Goal: Task Accomplishment & Management: Manage account settings

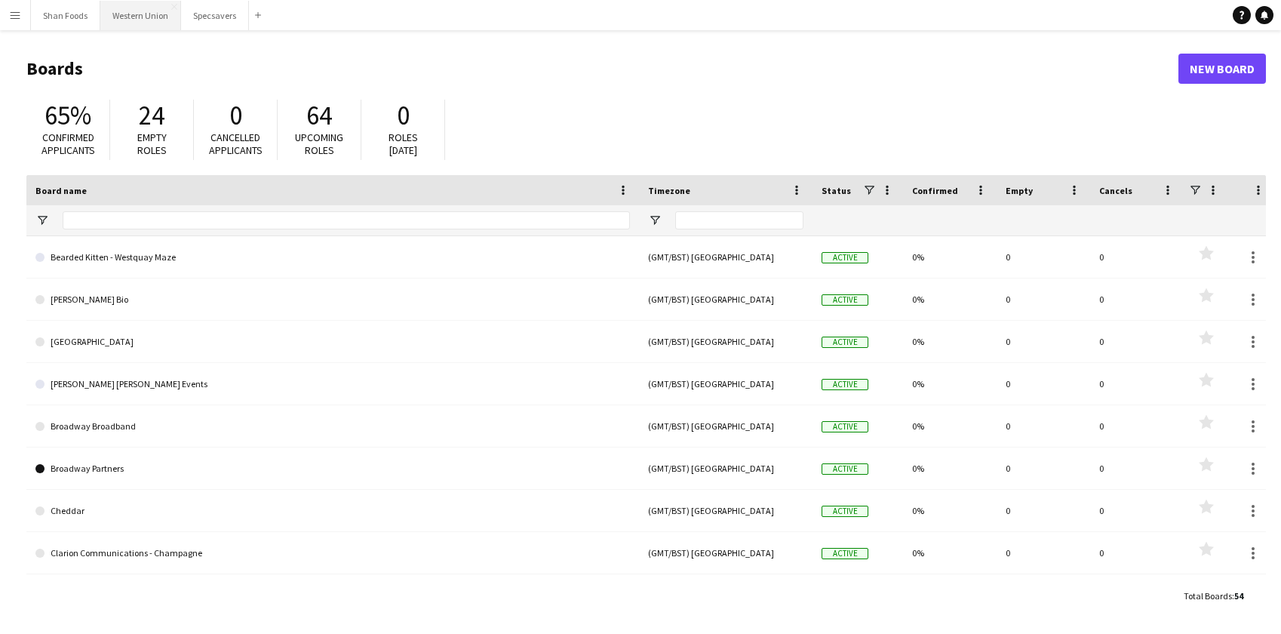
click at [137, 23] on button "Western Union Close" at bounding box center [140, 15] width 81 height 29
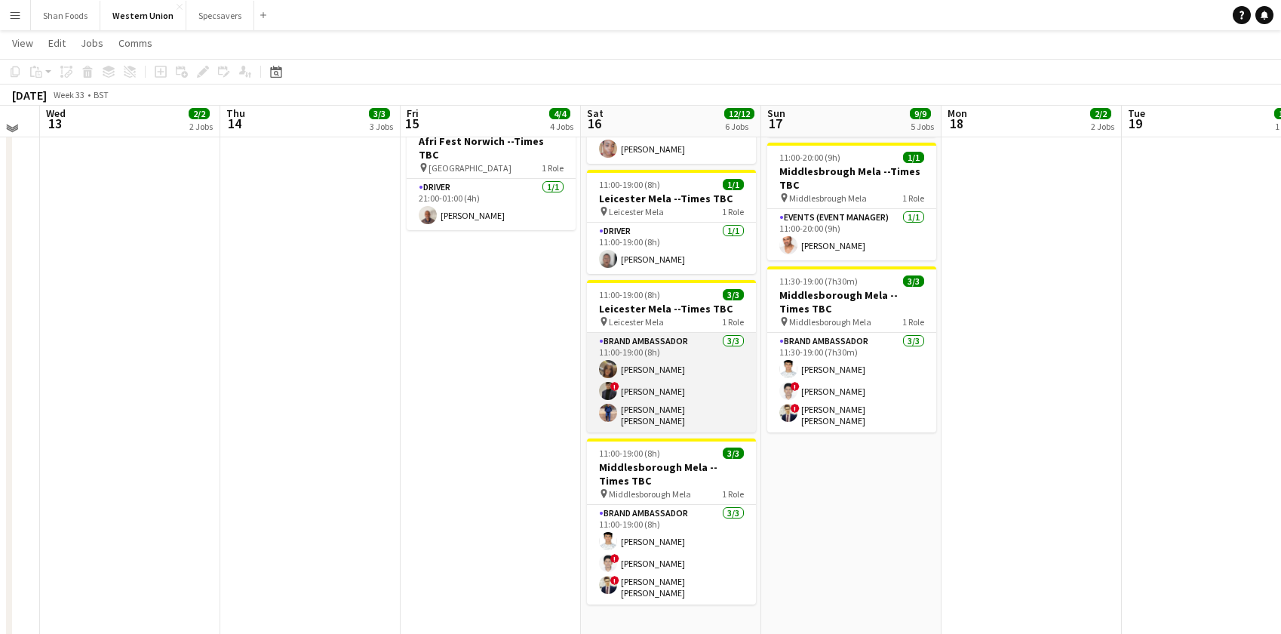
scroll to position [425, 0]
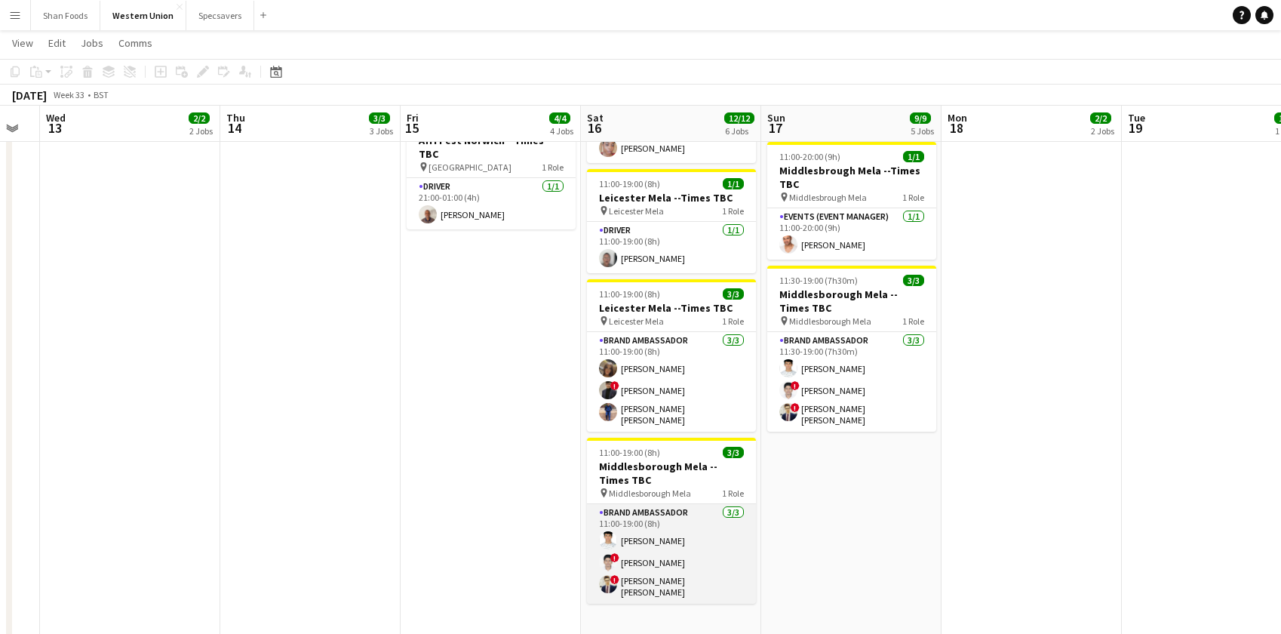
click at [644, 504] on app-card-role "Brand Ambassador [DATE] 11:00-19:00 (8h) [PERSON_NAME] ! [PERSON_NAME] ! [PERSO…" at bounding box center [671, 554] width 169 height 100
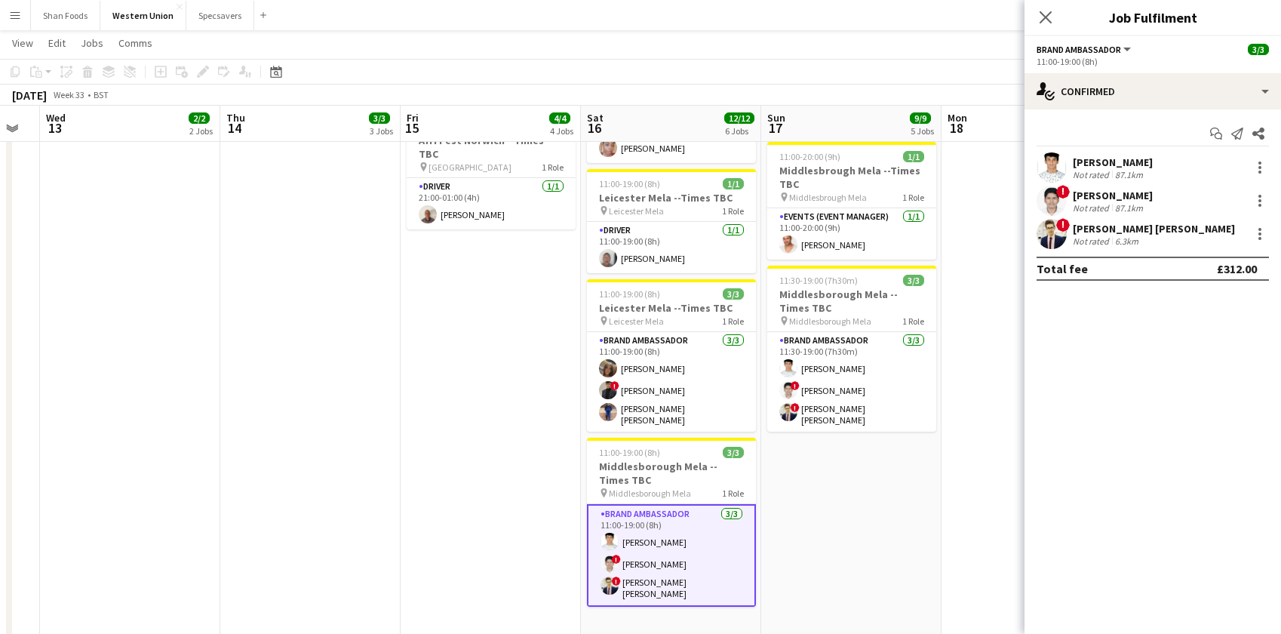
click at [744, 161] on div "[PERSON_NAME]" at bounding box center [1113, 162] width 80 height 14
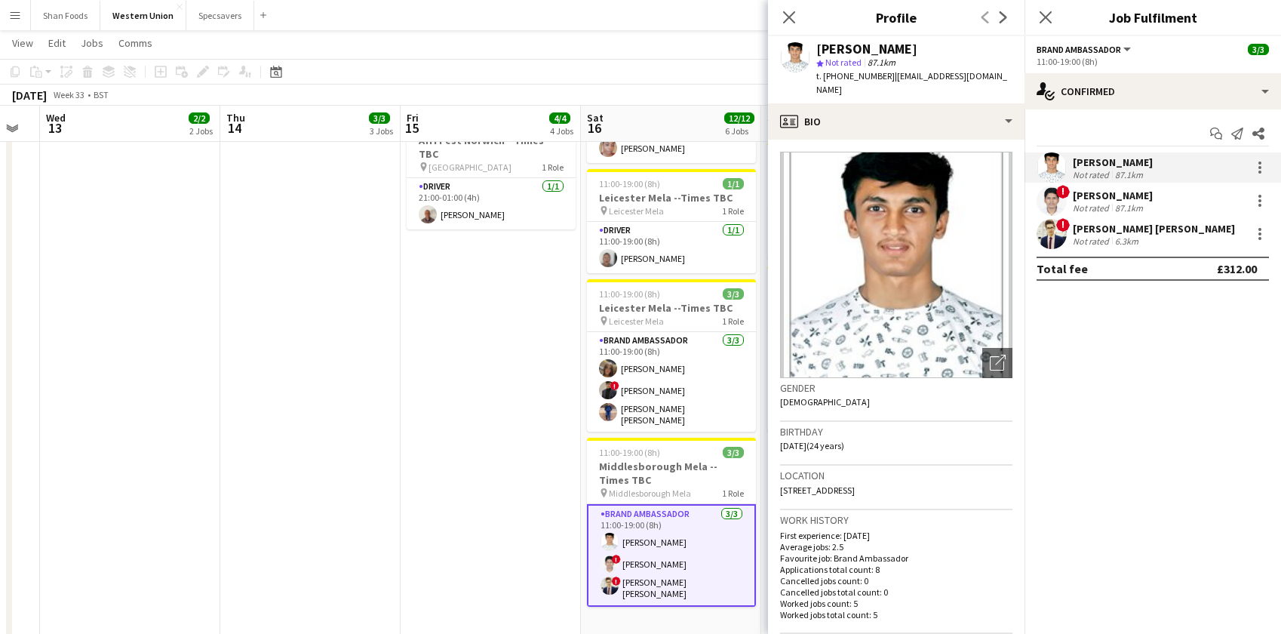
click at [720, 591] on app-date-cell "08:00-19:00 (11h) 1/1 [GEOGRAPHIC_DATA] Mela --Times TBC pin Middlesborough Mel…" at bounding box center [671, 199] width 180 height 910
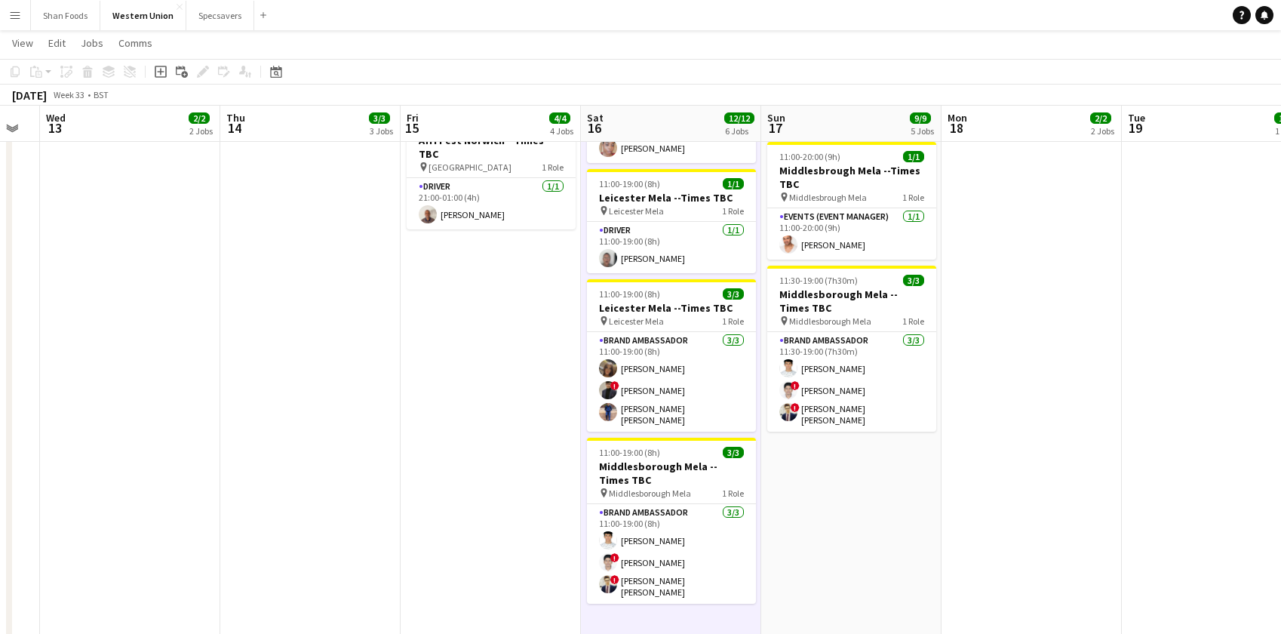
click at [744, 464] on app-date-cell "10:00-14:00 (4h) 1/1 Afri Fest Norwich --Times TBC pin [GEOGRAPHIC_DATA] 1 Role…" at bounding box center [851, 199] width 180 height 910
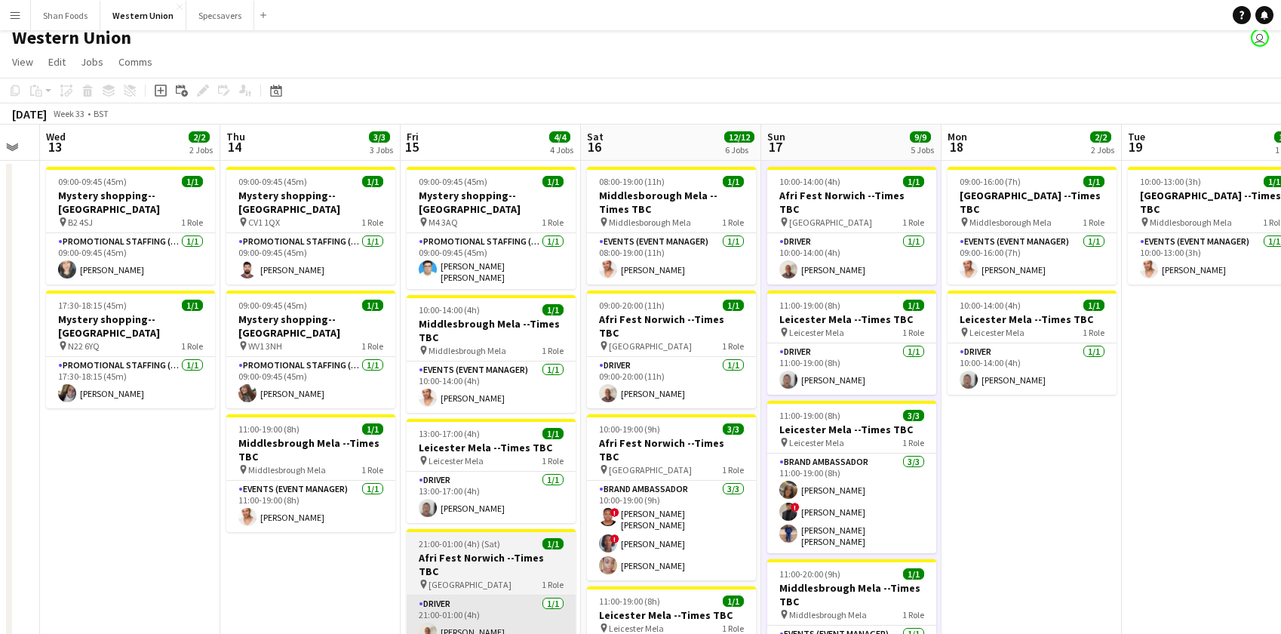
scroll to position [8, 0]
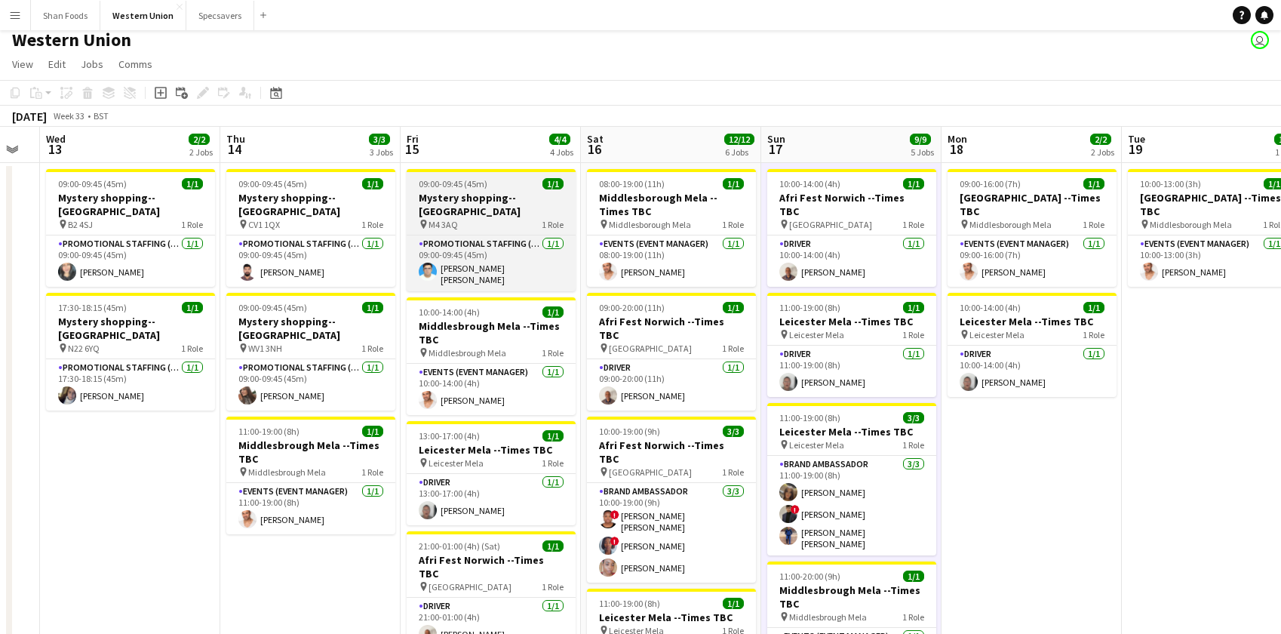
click at [512, 195] on h3 "Mystery shopping--[GEOGRAPHIC_DATA]" at bounding box center [491, 204] width 169 height 27
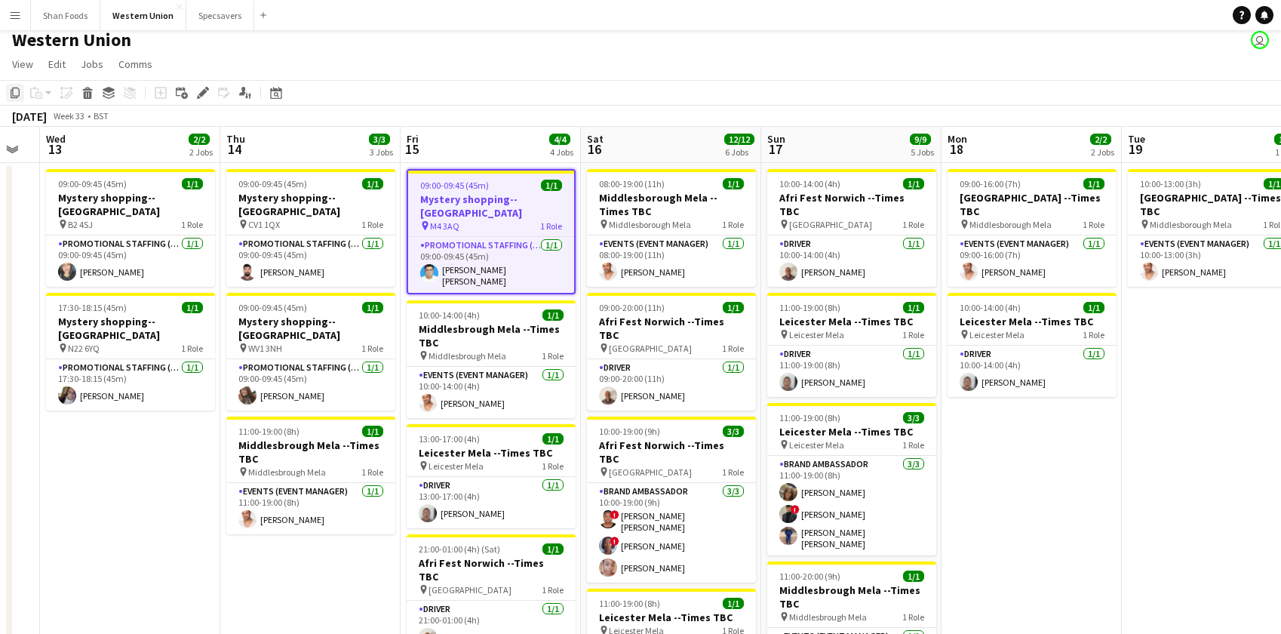
click at [14, 94] on icon "Copy" at bounding box center [15, 93] width 12 height 12
click at [276, 567] on app-date-cell "09:00-09:45 (45m) 1/1 Mystery shopping--[GEOGRAPHIC_DATA] pin CV1 1QX 1 Role Pr…" at bounding box center [310, 618] width 180 height 910
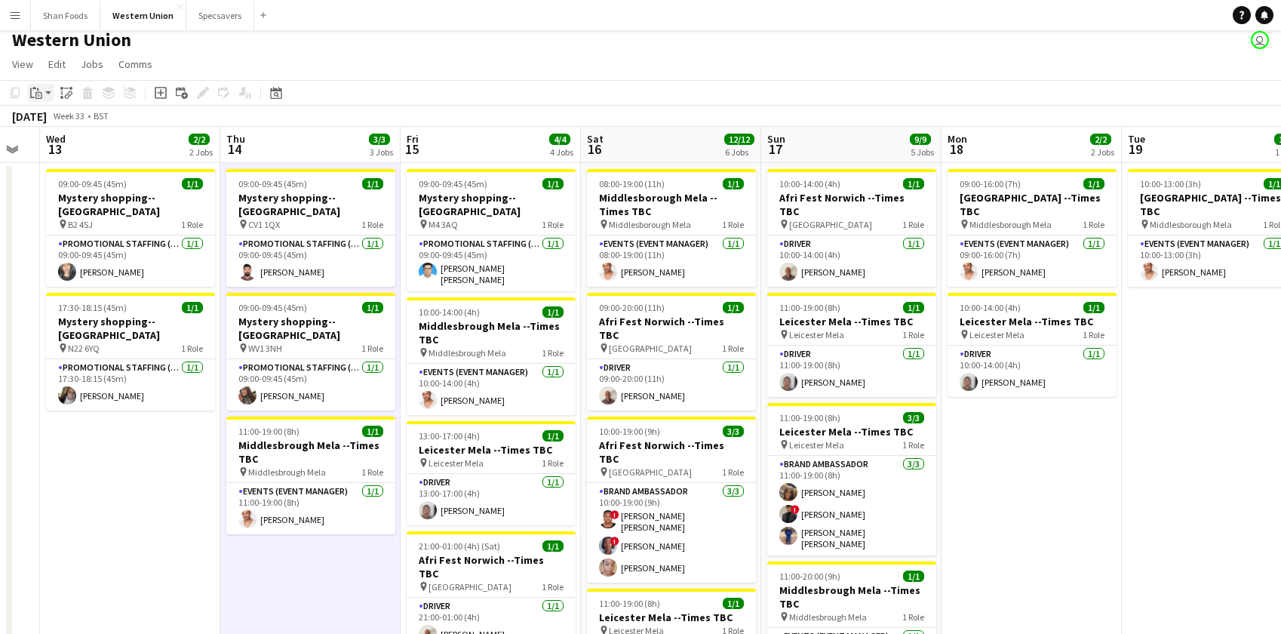
click at [36, 91] on icon "Paste" at bounding box center [36, 93] width 12 height 12
click at [74, 142] on link "Paste with crew Command Shift V" at bounding box center [99, 147] width 119 height 14
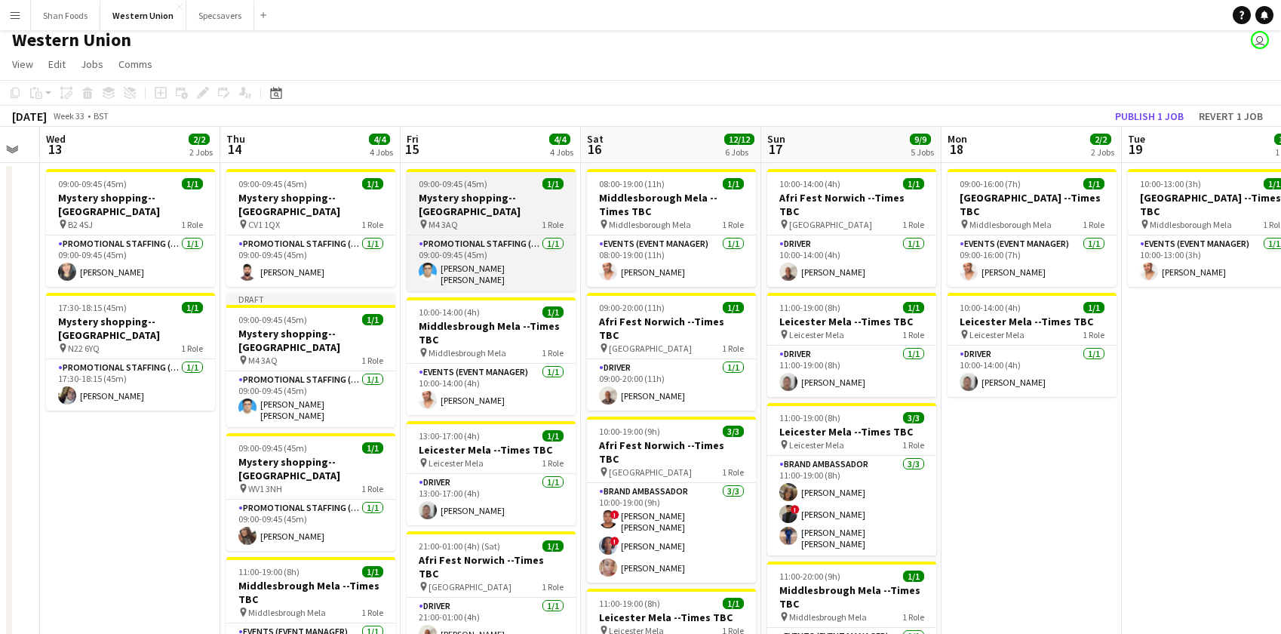
click at [447, 187] on span "09:00-09:45 (45m)" at bounding box center [453, 183] width 69 height 11
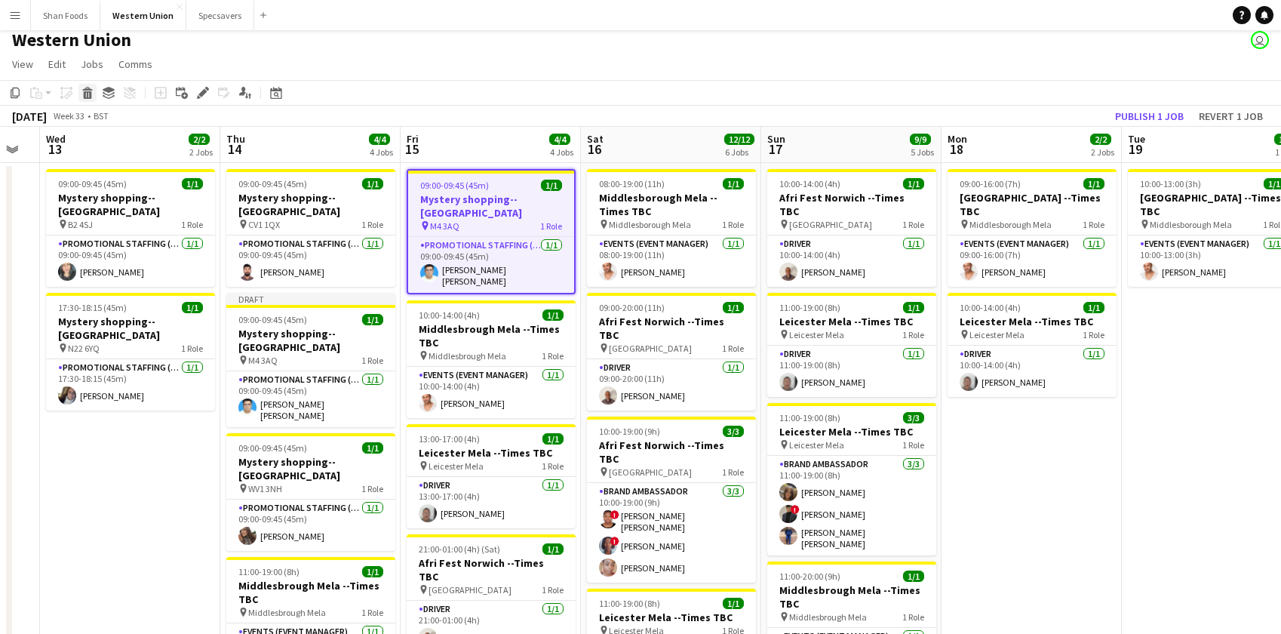
click at [91, 94] on icon at bounding box center [88, 95] width 8 height 8
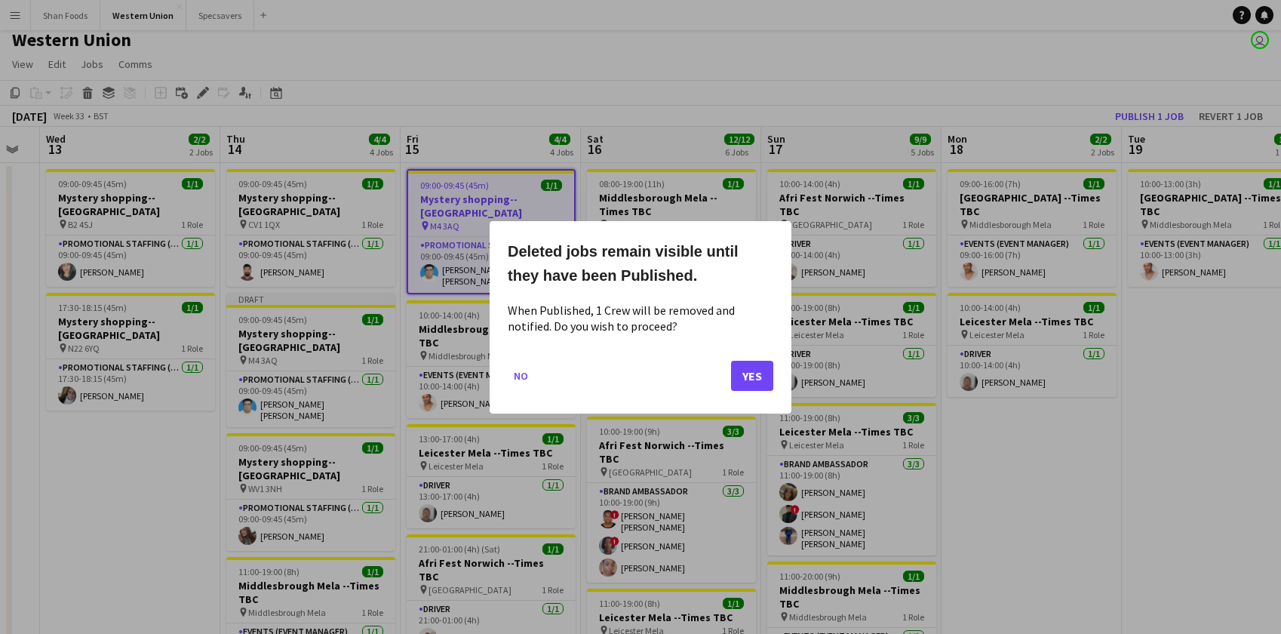
click at [744, 373] on button "Yes" at bounding box center [752, 375] width 42 height 30
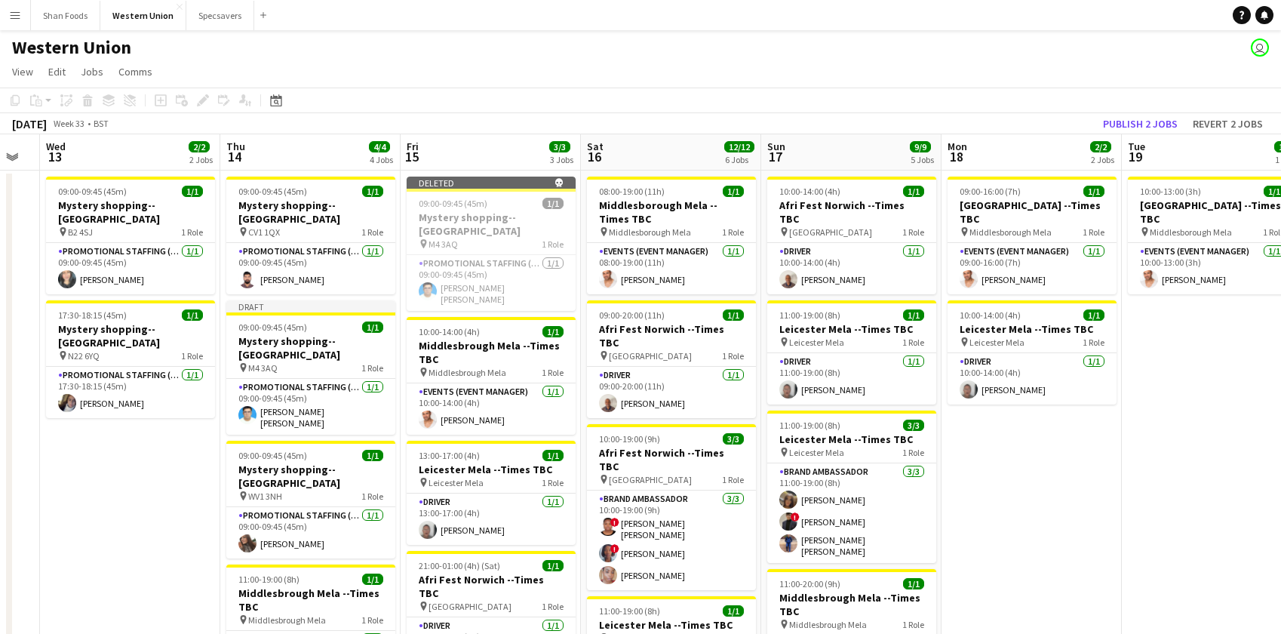
scroll to position [8, 0]
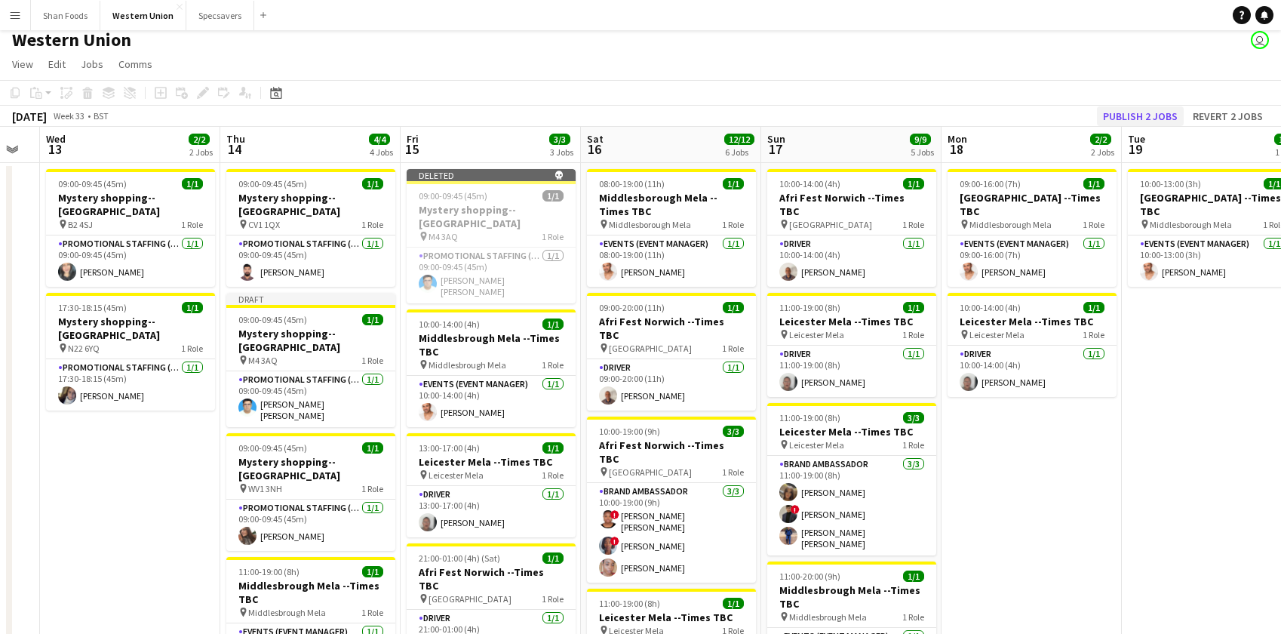
click at [744, 115] on button "Publish 2 jobs" at bounding box center [1140, 116] width 87 height 20
